Goal: Information Seeking & Learning: Check status

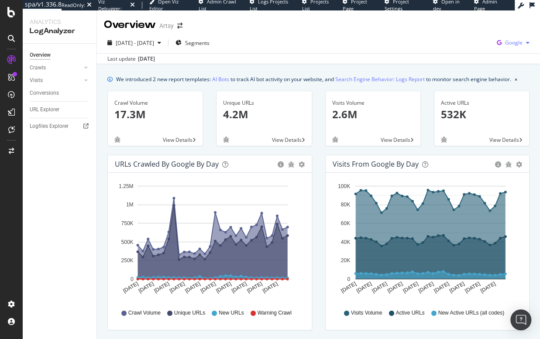
click at [514, 41] on span "Google" at bounding box center [513, 42] width 17 height 7
click at [455, 49] on span "OpenAI" at bounding box center [465, 51] width 32 height 8
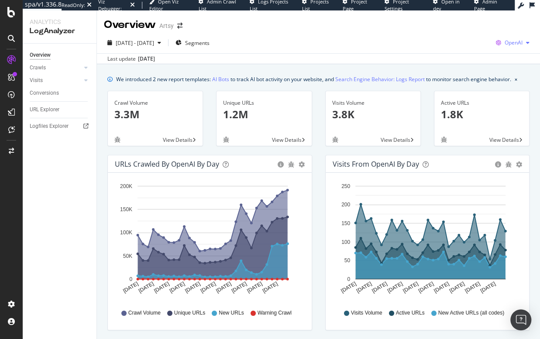
click at [523, 40] on div "button" at bounding box center [528, 42] width 10 height 5
click at [461, 17] on span "Google" at bounding box center [465, 19] width 32 height 8
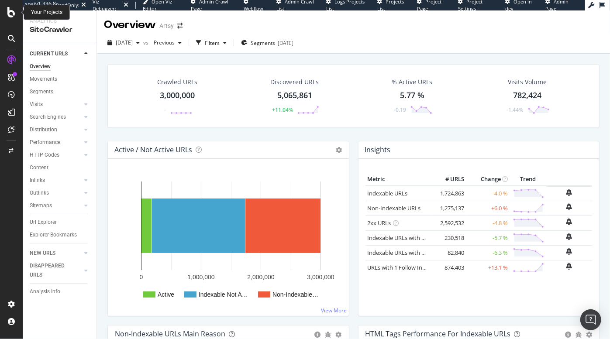
click at [8, 13] on icon at bounding box center [11, 12] width 8 height 10
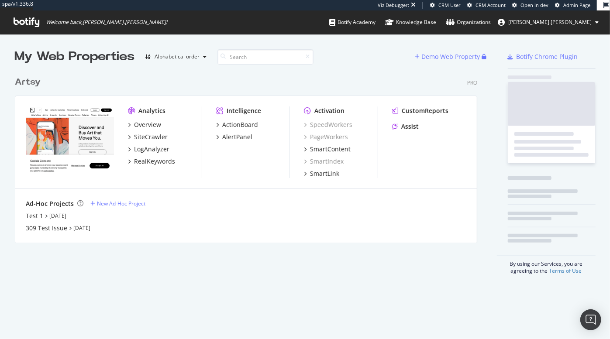
scroll to position [173, 465]
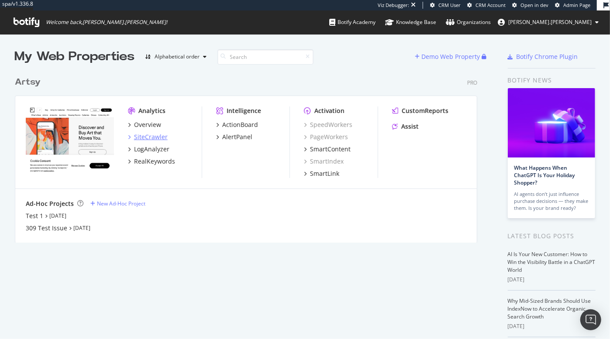
click at [154, 138] on div "SiteCrawler" at bounding box center [151, 137] width 34 height 9
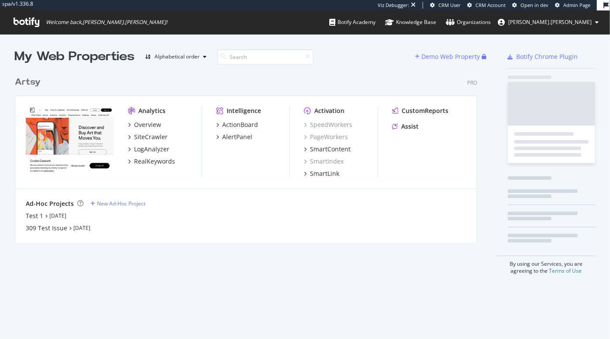
scroll to position [173, 465]
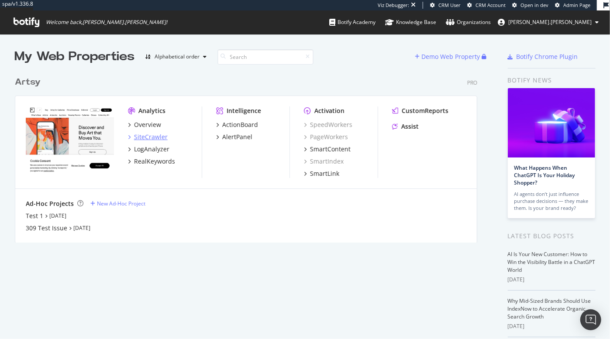
click at [128, 137] on icon "grid" at bounding box center [129, 137] width 3 height 4
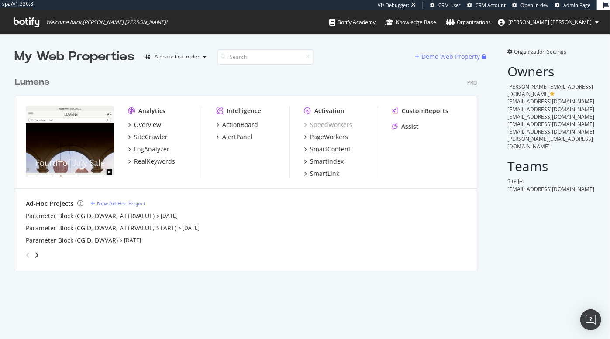
scroll to position [201, 465]
click at [139, 136] on div "SiteCrawler" at bounding box center [151, 137] width 34 height 9
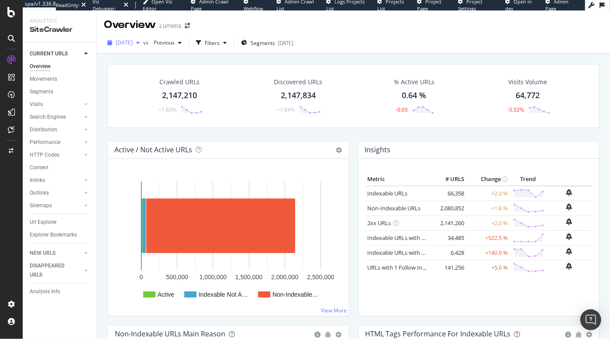
click at [133, 45] on span "2025 Aug. 3rd" at bounding box center [124, 42] width 17 height 7
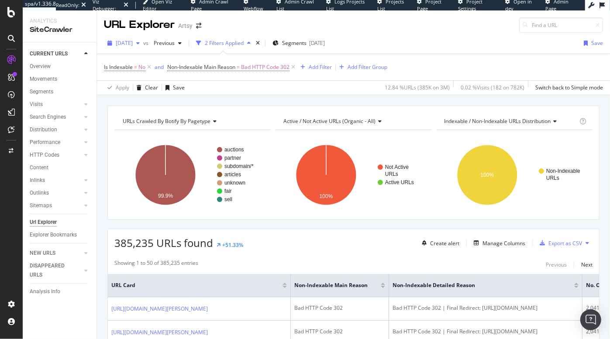
click at [143, 42] on div "button" at bounding box center [138, 43] width 10 height 5
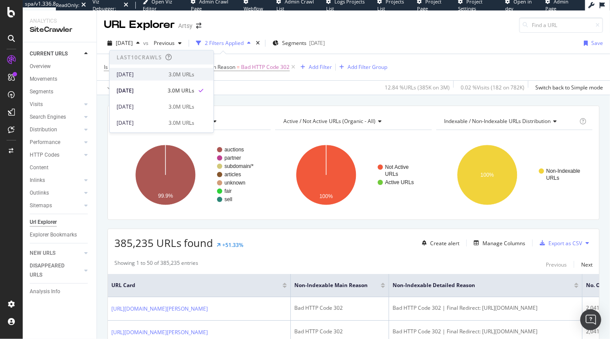
click at [148, 72] on div "[DATE]" at bounding box center [140, 74] width 47 height 8
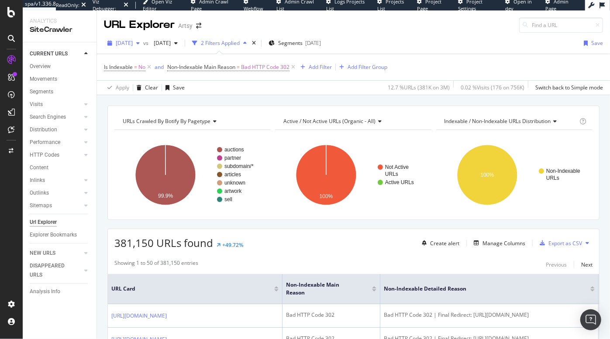
click at [143, 41] on div "button" at bounding box center [138, 43] width 10 height 5
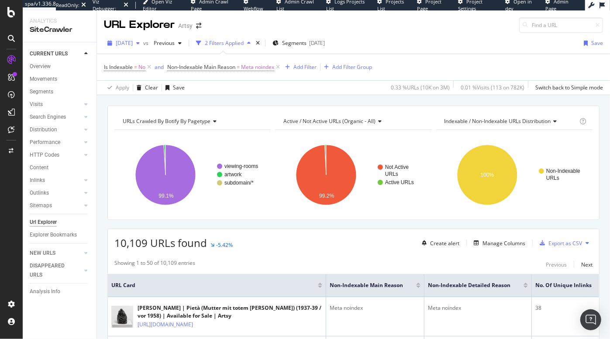
click at [143, 43] on div "button" at bounding box center [138, 43] width 10 height 5
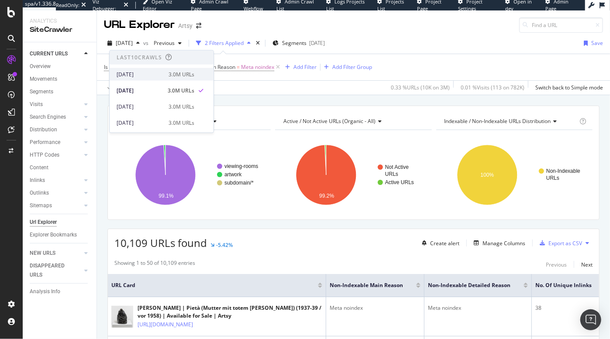
click at [145, 73] on div "[DATE]" at bounding box center [140, 74] width 47 height 8
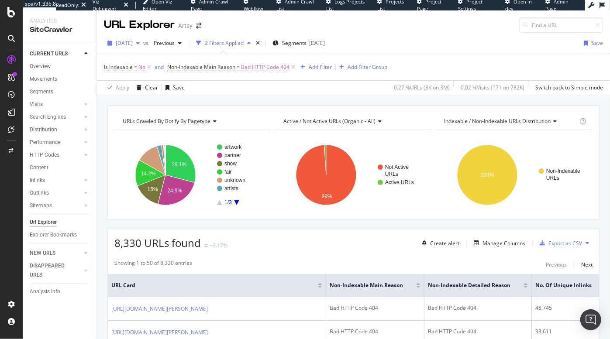
click at [133, 42] on span "[DATE]" at bounding box center [124, 42] width 17 height 7
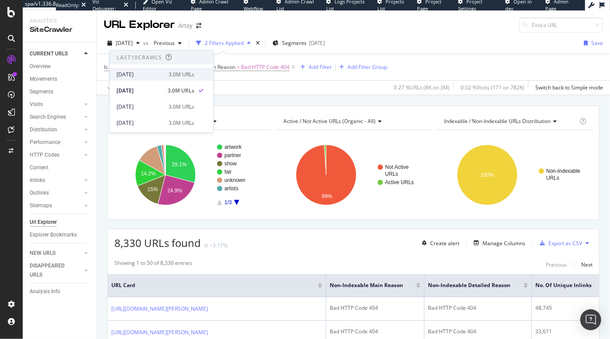
click at [149, 76] on div "2025 Aug. 14th" at bounding box center [140, 74] width 47 height 8
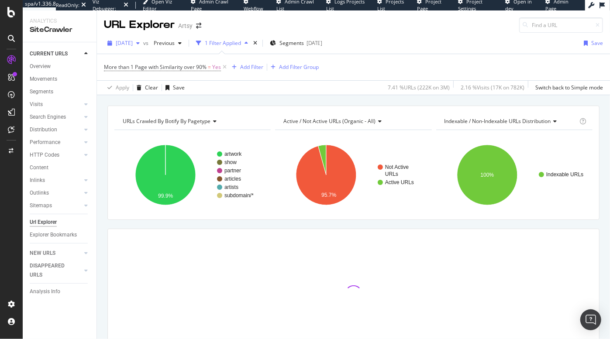
click at [143, 48] on div "[DATE]" at bounding box center [123, 43] width 39 height 13
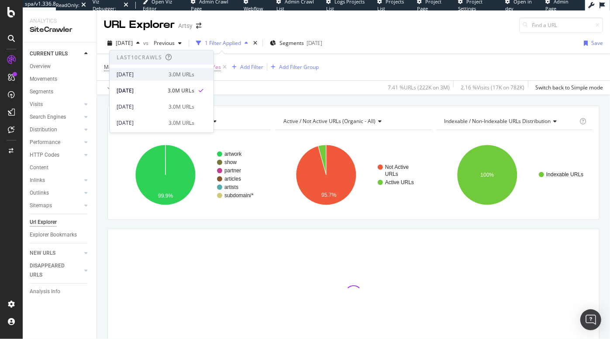
click at [140, 76] on div "[DATE]" at bounding box center [140, 74] width 47 height 8
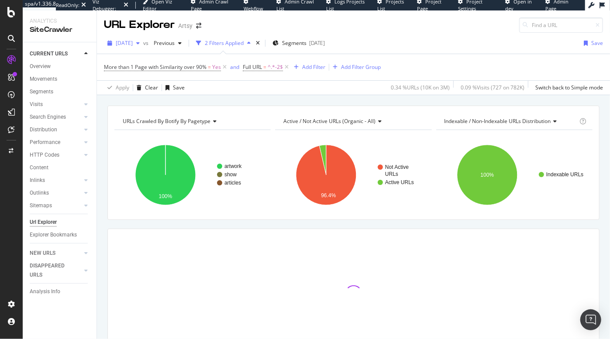
click at [143, 45] on div "button" at bounding box center [138, 43] width 10 height 5
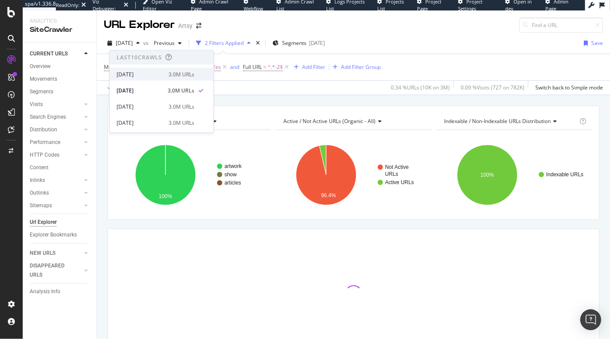
click at [136, 76] on div "[DATE]" at bounding box center [140, 74] width 47 height 8
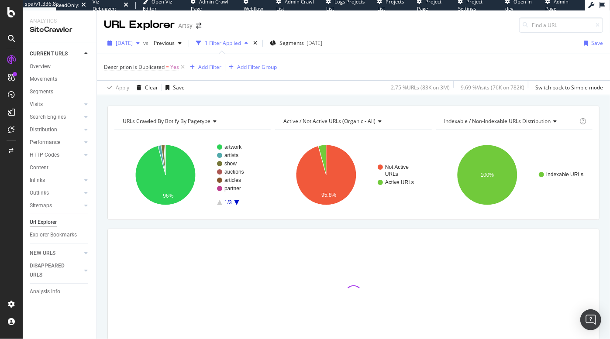
click at [133, 41] on span "2025 Aug. 7th" at bounding box center [124, 42] width 17 height 7
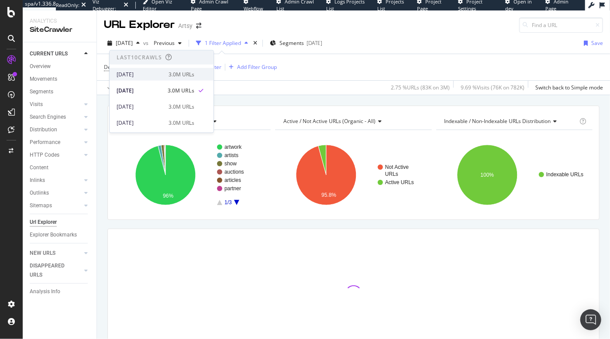
click at [157, 72] on div "2025 Aug. 14th" at bounding box center [140, 74] width 47 height 8
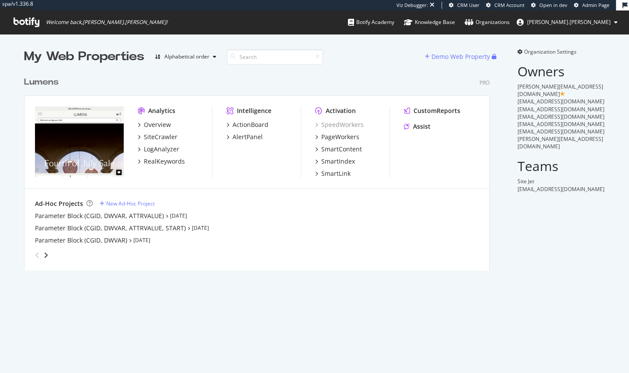
scroll to position [201, 467]
click at [149, 128] on div "Overview" at bounding box center [157, 125] width 27 height 9
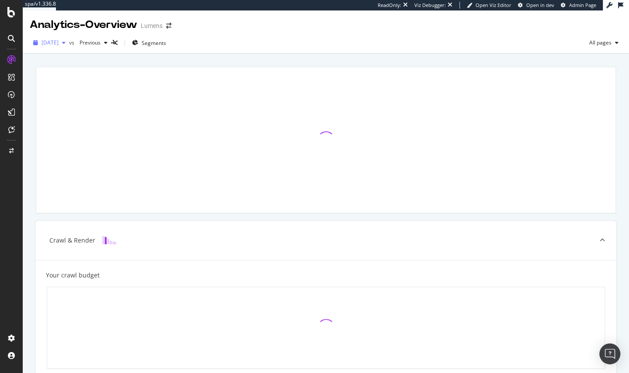
click at [59, 41] on span "[DATE]" at bounding box center [49, 42] width 17 height 7
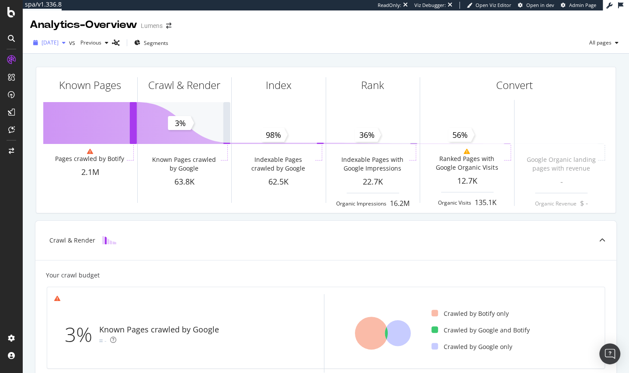
click at [59, 44] on span "[DATE]" at bounding box center [49, 42] width 17 height 7
click at [245, 38] on div "[DATE] vs Previous Segments All pages" at bounding box center [326, 44] width 606 height 17
click at [59, 45] on span "[DATE]" at bounding box center [49, 42] width 17 height 7
click at [69, 48] on div "[DATE]" at bounding box center [49, 42] width 39 height 13
click at [315, 44] on div "[DATE] vs Previous Segments All pages" at bounding box center [326, 44] width 606 height 17
